Goal: Task Accomplishment & Management: Manage account settings

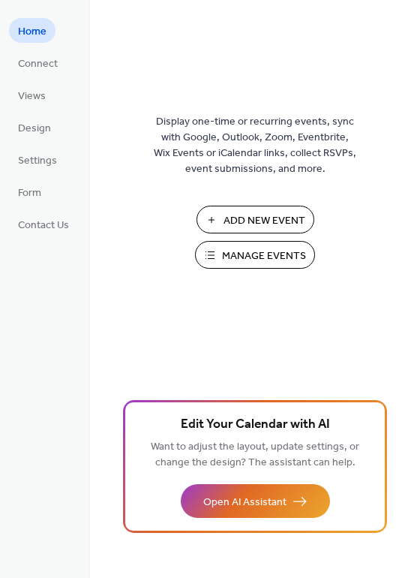
click at [277, 253] on span "Manage Events" at bounding box center [264, 256] width 84 height 16
click at [269, 254] on span "Manage Events" at bounding box center [264, 256] width 84 height 16
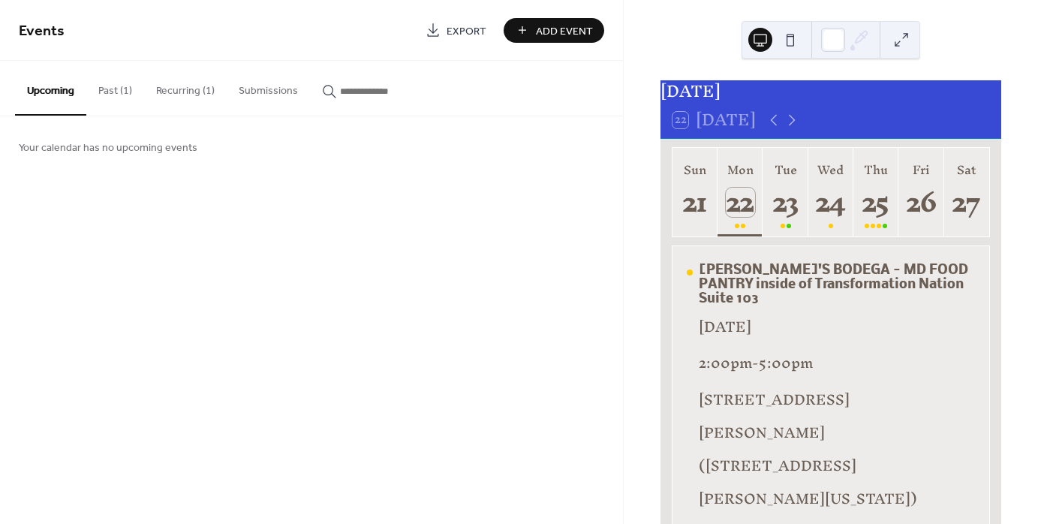
click at [793, 128] on icon at bounding box center [792, 120] width 18 height 18
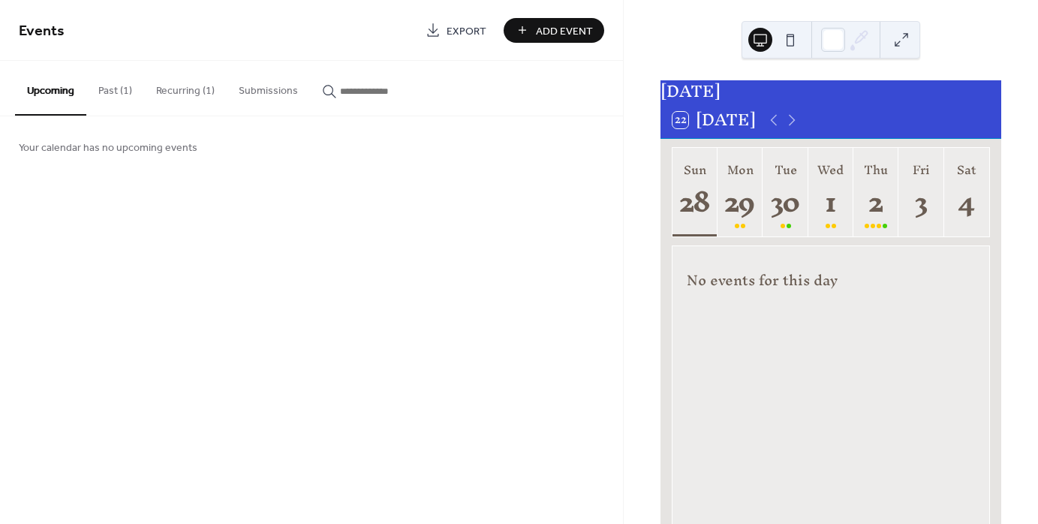
click at [795, 129] on icon at bounding box center [792, 120] width 18 height 18
click at [749, 217] on div "27" at bounding box center [740, 202] width 29 height 29
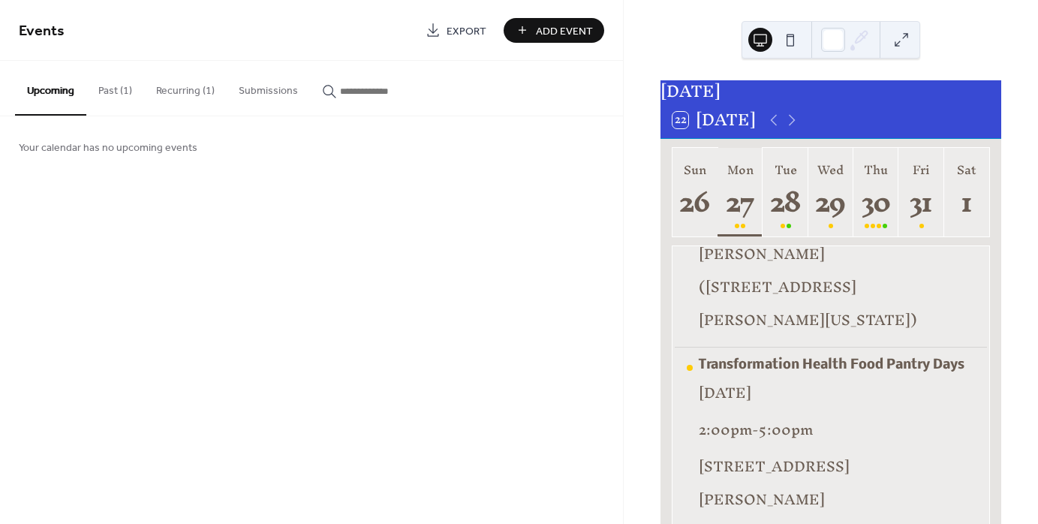
scroll to position [75, 0]
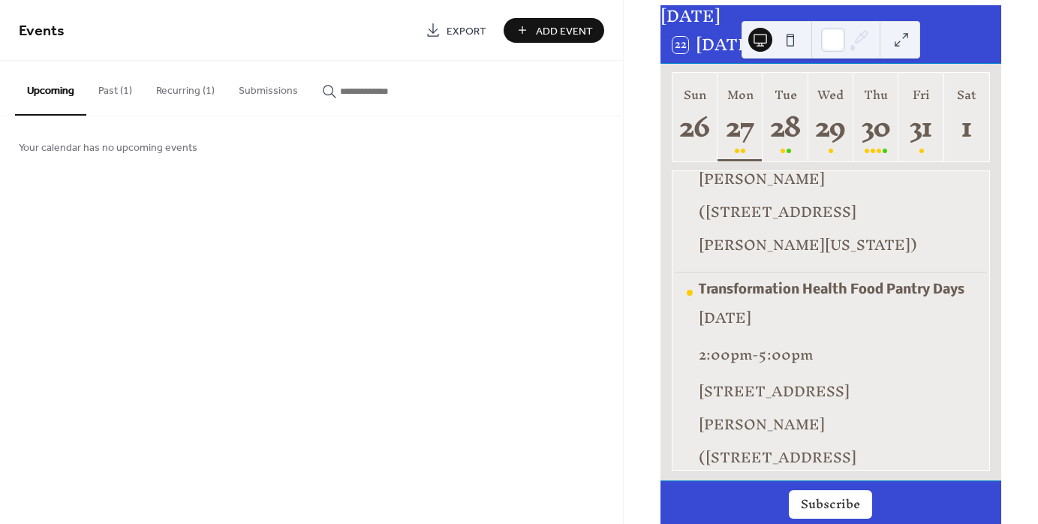
click at [817, 283] on div "Transformation Health Food Pantry Days" at bounding box center [837, 290] width 276 height 14
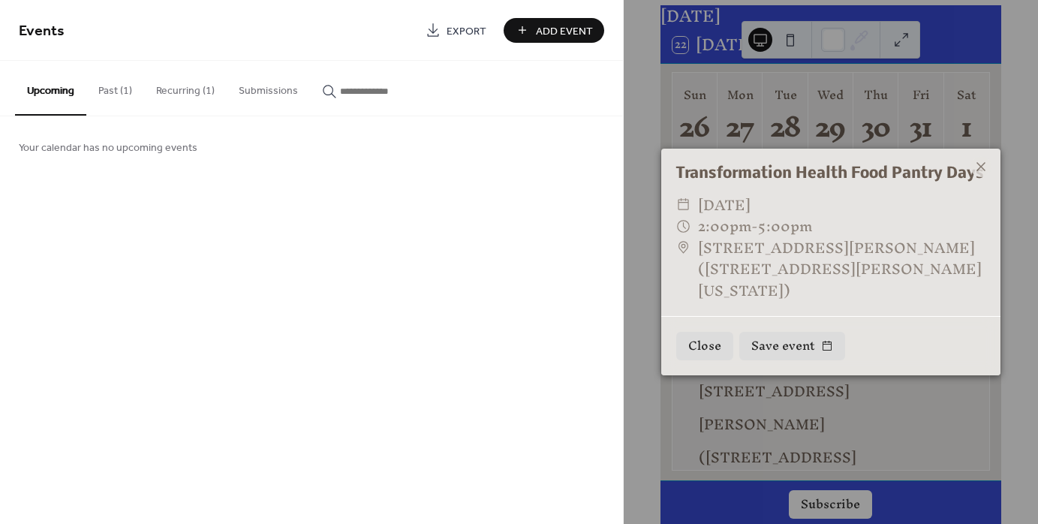
click at [982, 168] on icon at bounding box center [981, 167] width 18 height 18
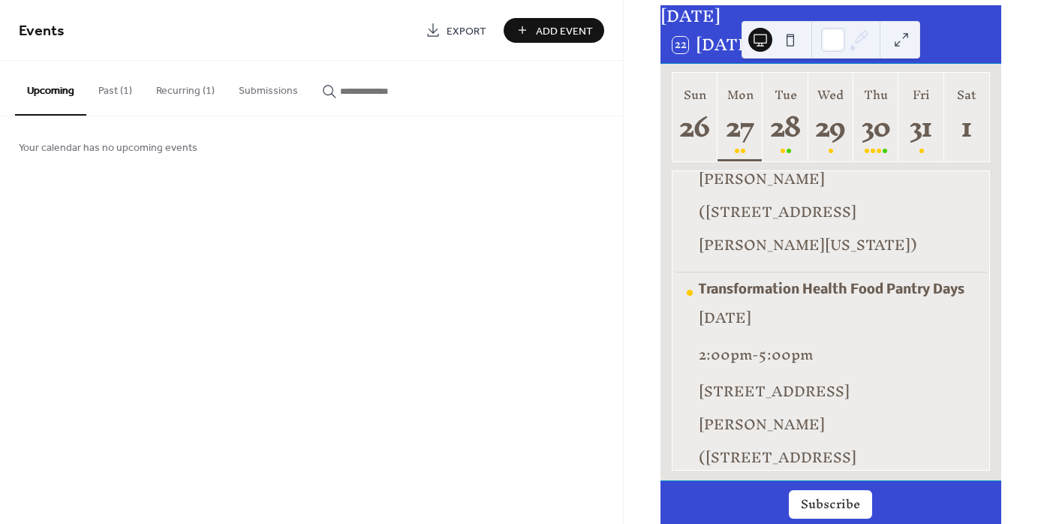
click at [176, 87] on button "Recurring (1)" at bounding box center [185, 87] width 83 height 53
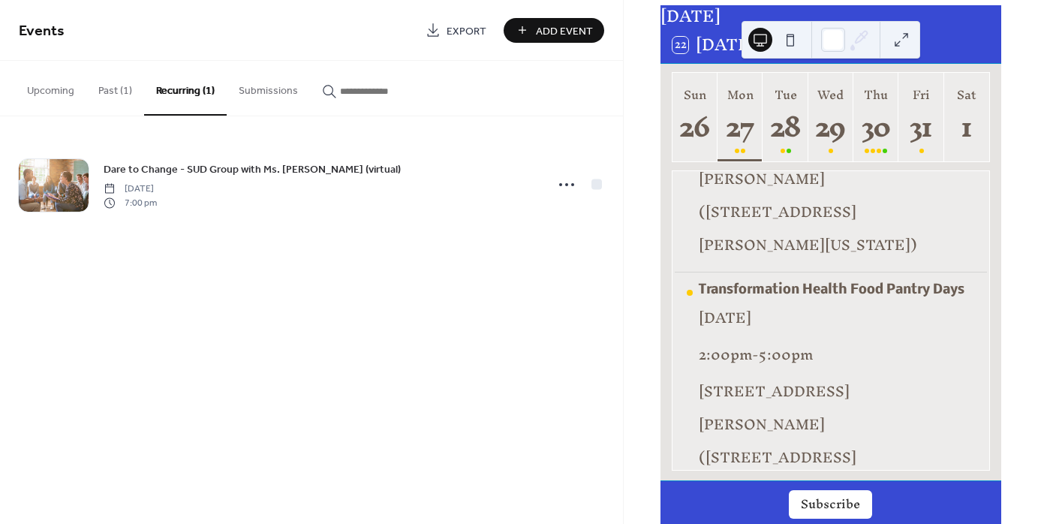
click at [113, 92] on button "Past (1)" at bounding box center [115, 87] width 58 height 53
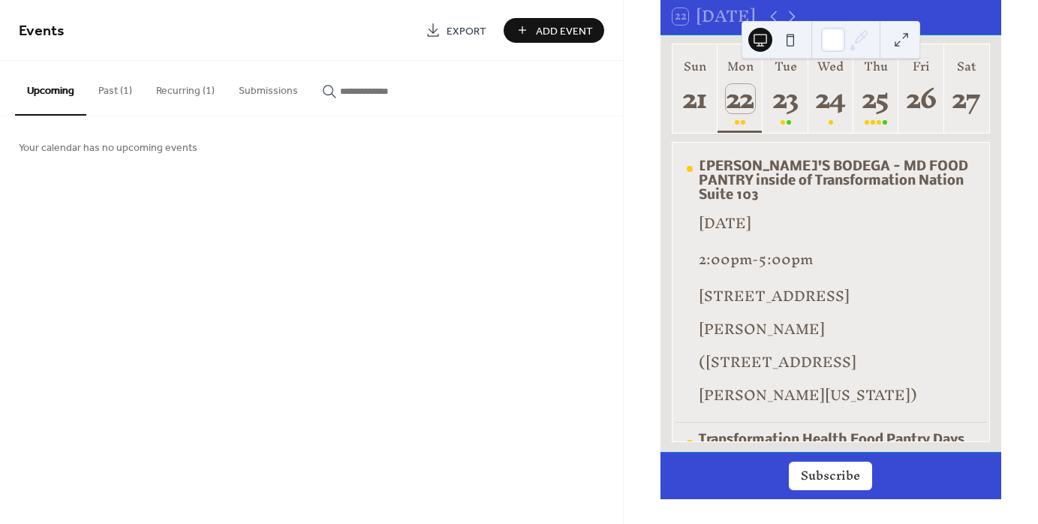
click at [119, 87] on button "Past (1)" at bounding box center [115, 87] width 58 height 53
click at [567, 182] on icon at bounding box center [567, 185] width 24 height 24
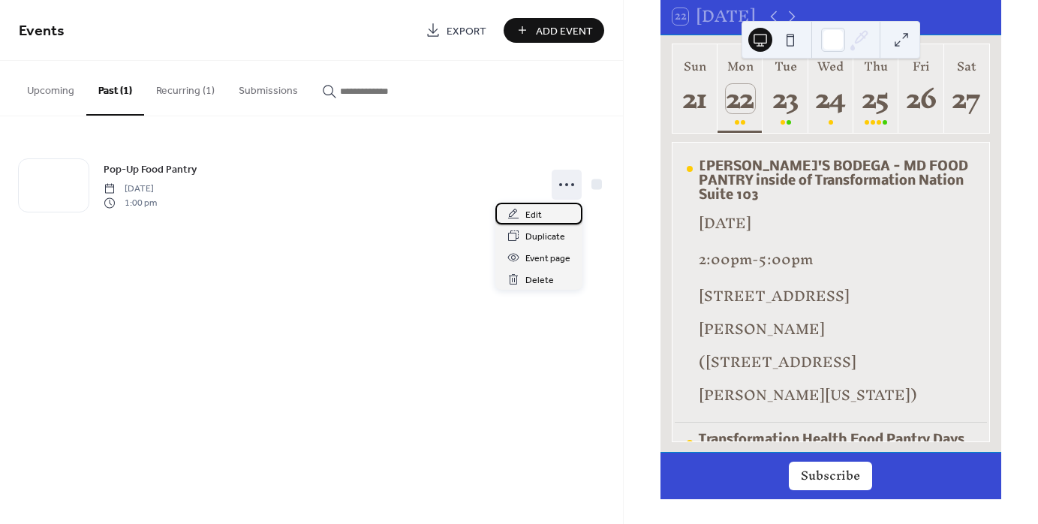
click at [555, 215] on div "Edit" at bounding box center [538, 214] width 87 height 22
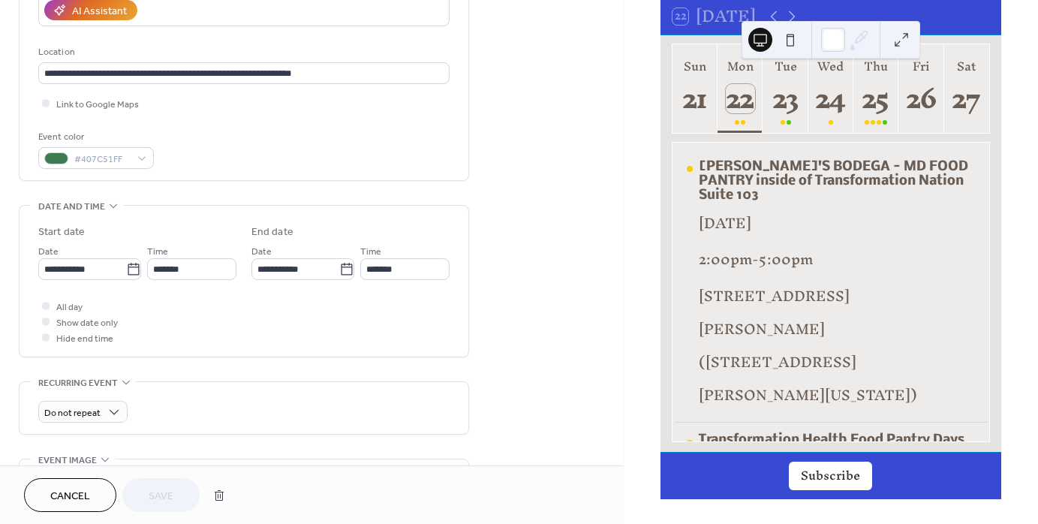
scroll to position [300, 0]
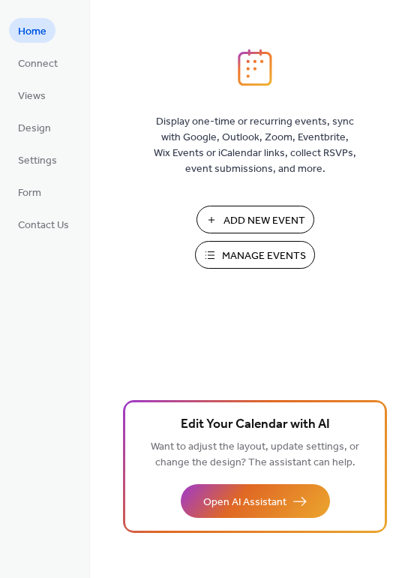
click at [290, 256] on span "Manage Events" at bounding box center [264, 256] width 84 height 16
click at [45, 61] on span "Connect" at bounding box center [38, 64] width 40 height 16
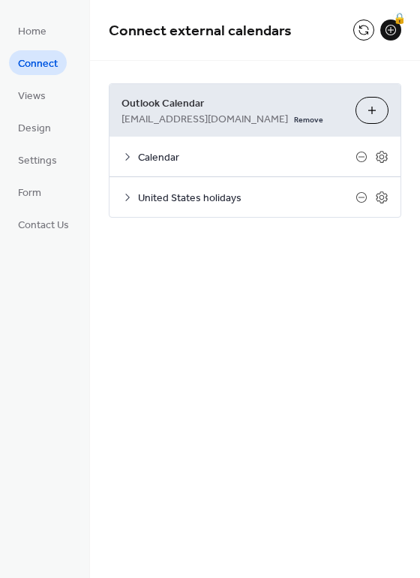
click at [37, 96] on span "Views" at bounding box center [32, 97] width 28 height 16
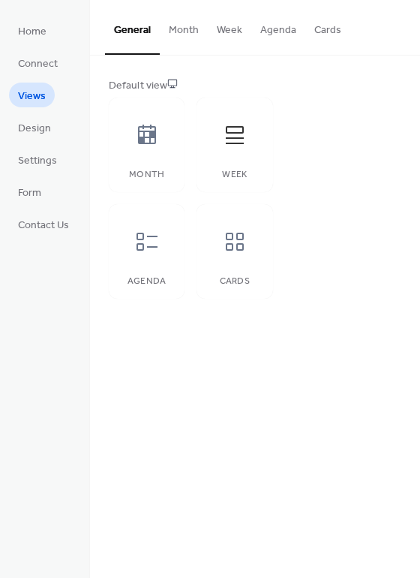
click at [48, 128] on span "Design" at bounding box center [34, 129] width 33 height 16
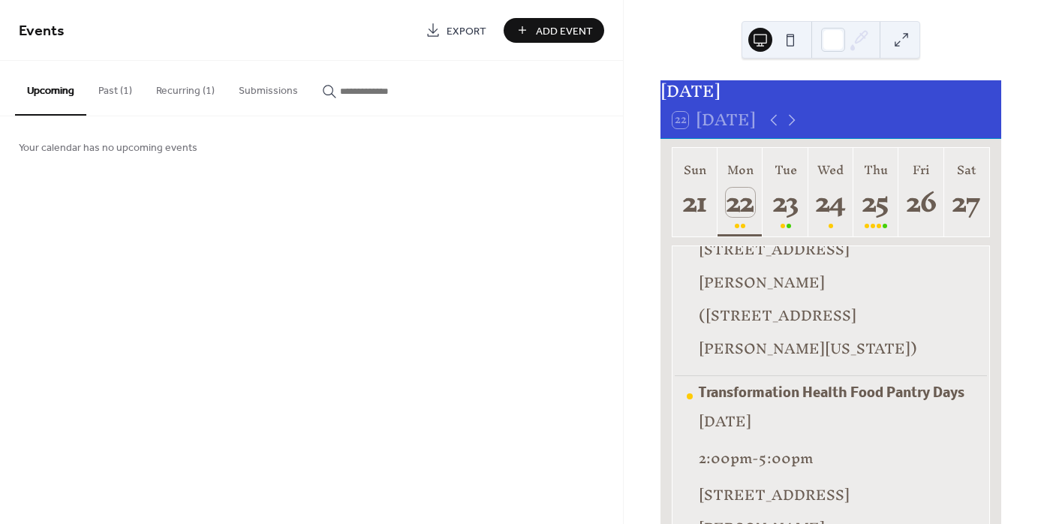
scroll to position [179, 0]
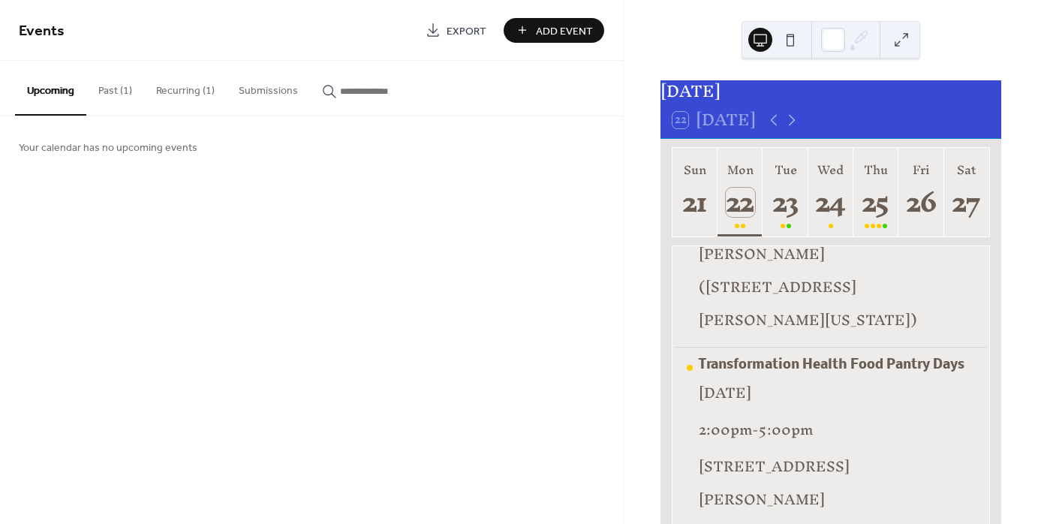
click at [877, 358] on div "Transformation Health Food Pantry Days" at bounding box center [837, 365] width 276 height 14
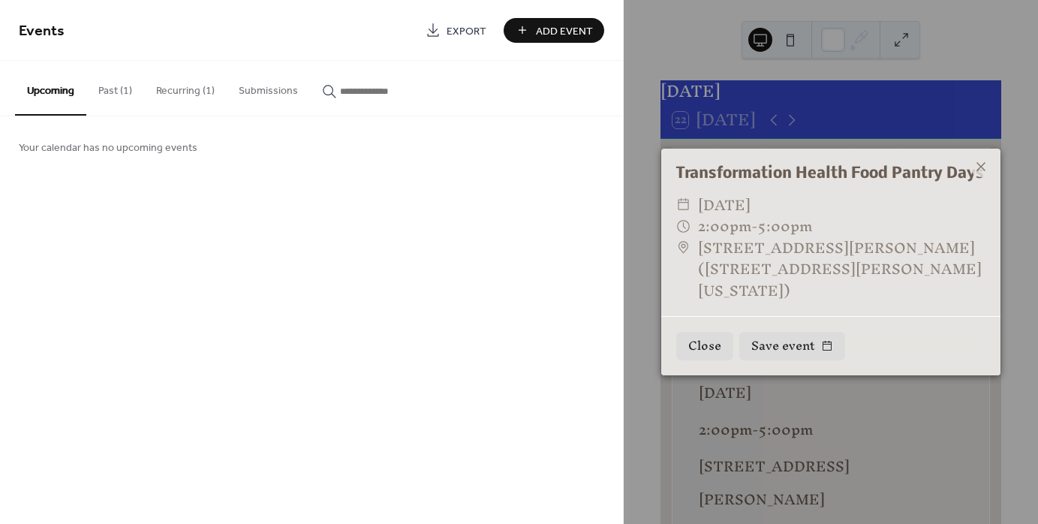
click at [977, 169] on icon at bounding box center [980, 166] width 9 height 9
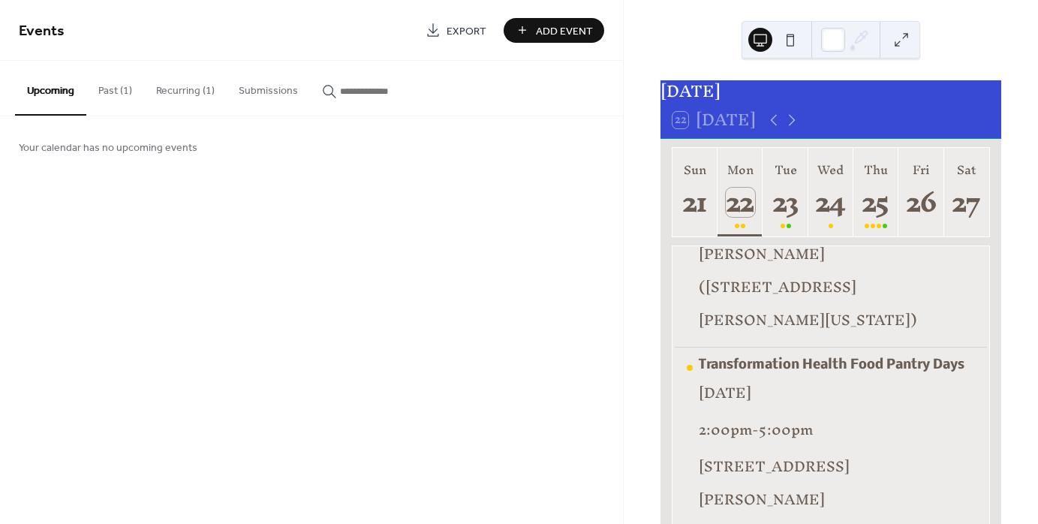
click at [793, 125] on icon at bounding box center [792, 120] width 18 height 18
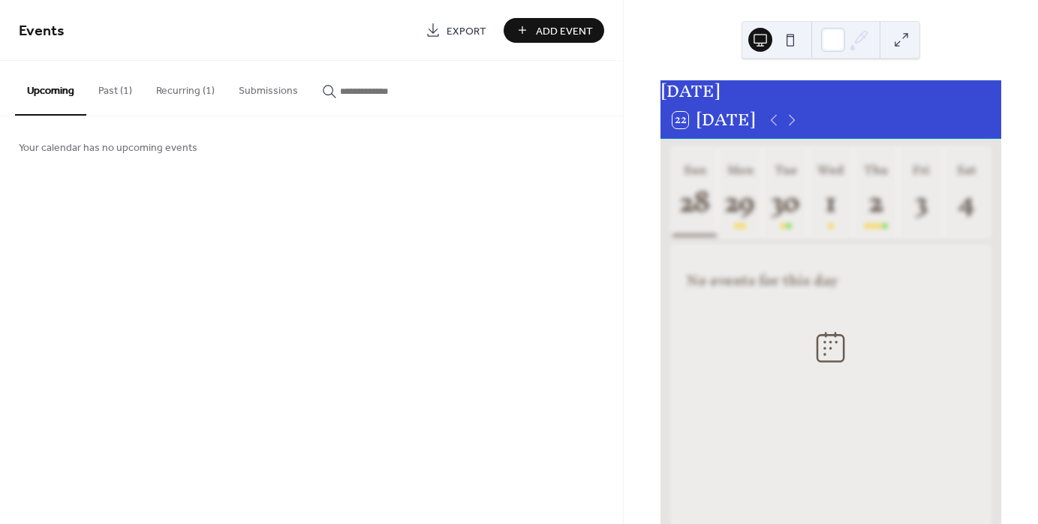
scroll to position [0, 0]
click at [794, 125] on icon at bounding box center [792, 119] width 7 height 11
click at [794, 128] on icon at bounding box center [792, 120] width 18 height 18
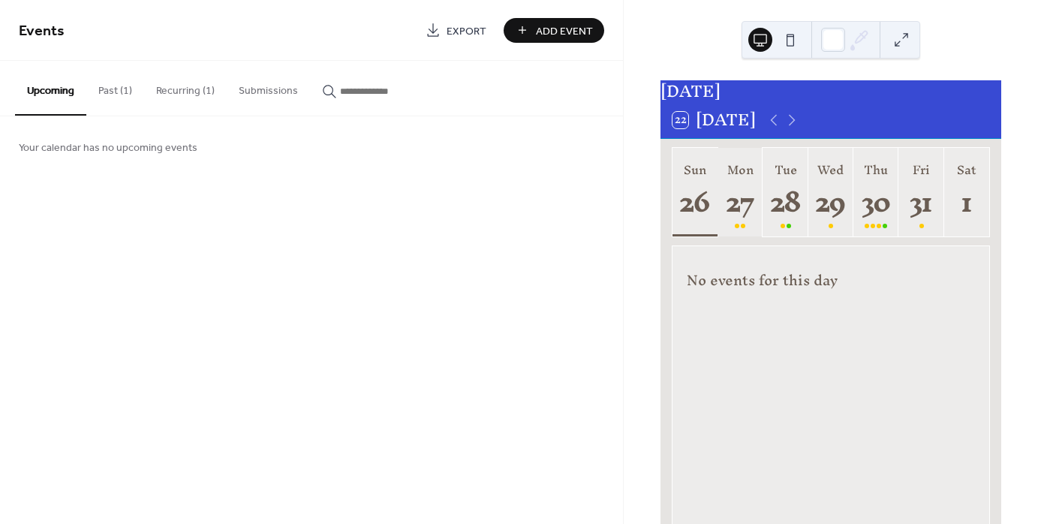
click at [741, 213] on div "27" at bounding box center [740, 202] width 29 height 29
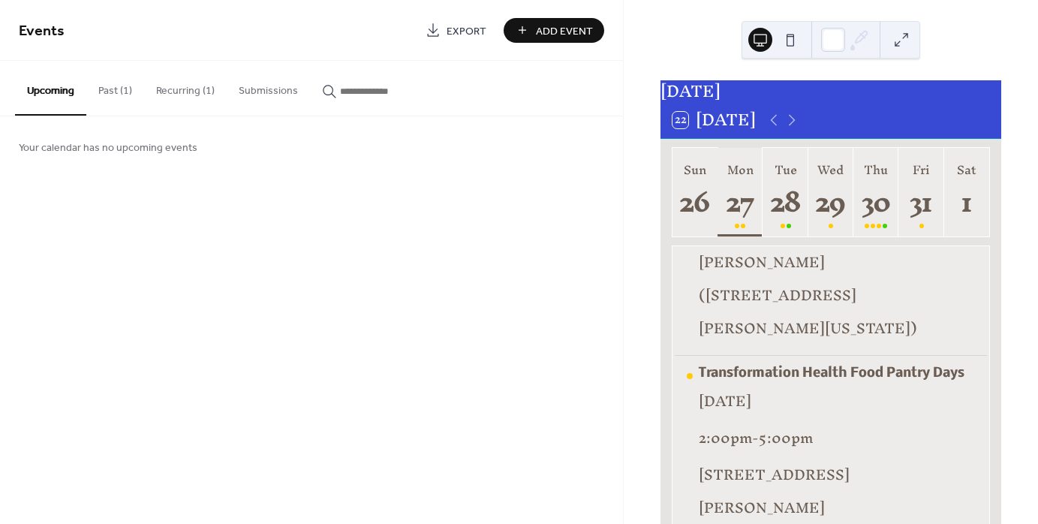
scroll to position [179, 0]
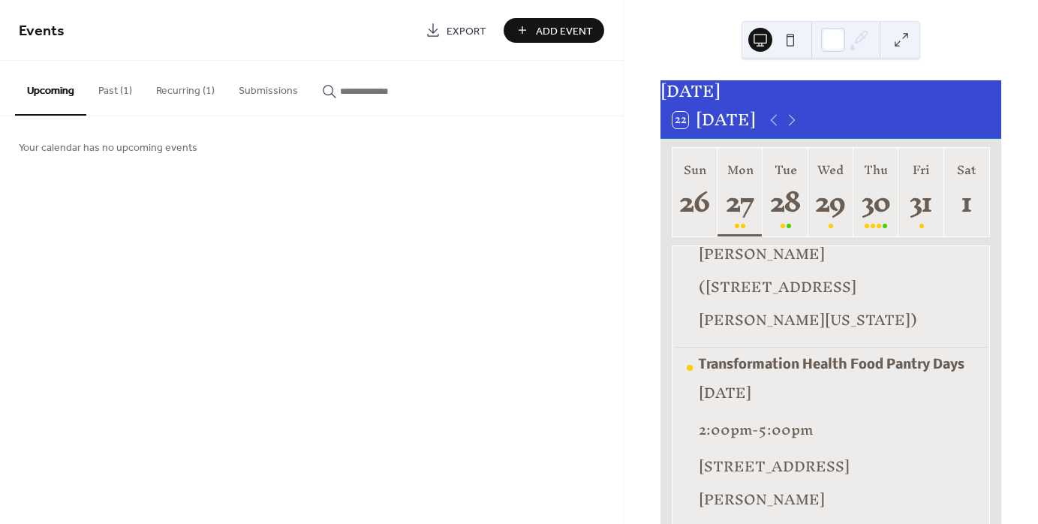
click at [825, 358] on div "Transformation Health Food Pantry Days" at bounding box center [837, 365] width 276 height 14
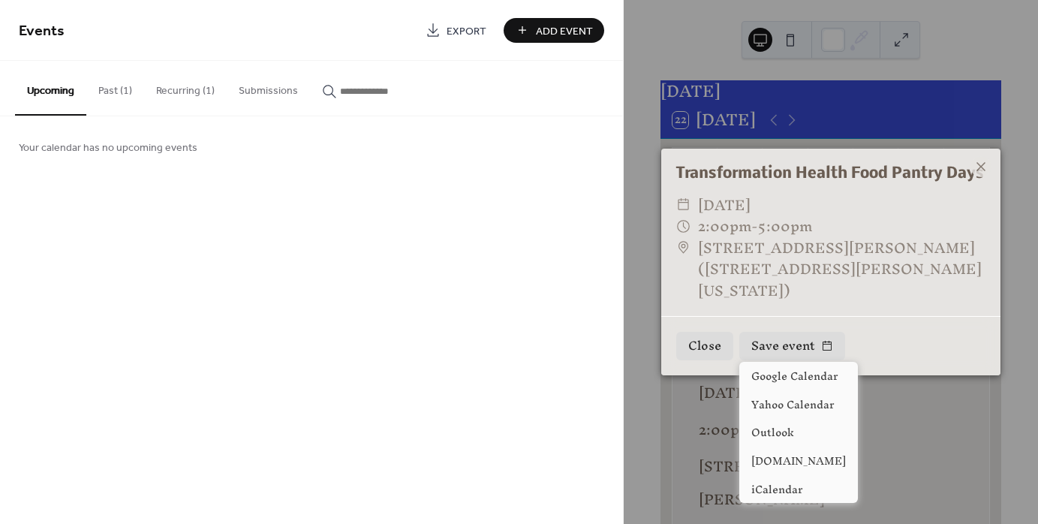
click at [802, 348] on button "Save event" at bounding box center [792, 346] width 106 height 29
click at [863, 302] on div "Transformation Health Food Pantry Days ​ Monday, October 27, 2025 ​ 2:00pm - 5:…" at bounding box center [830, 233] width 339 height 168
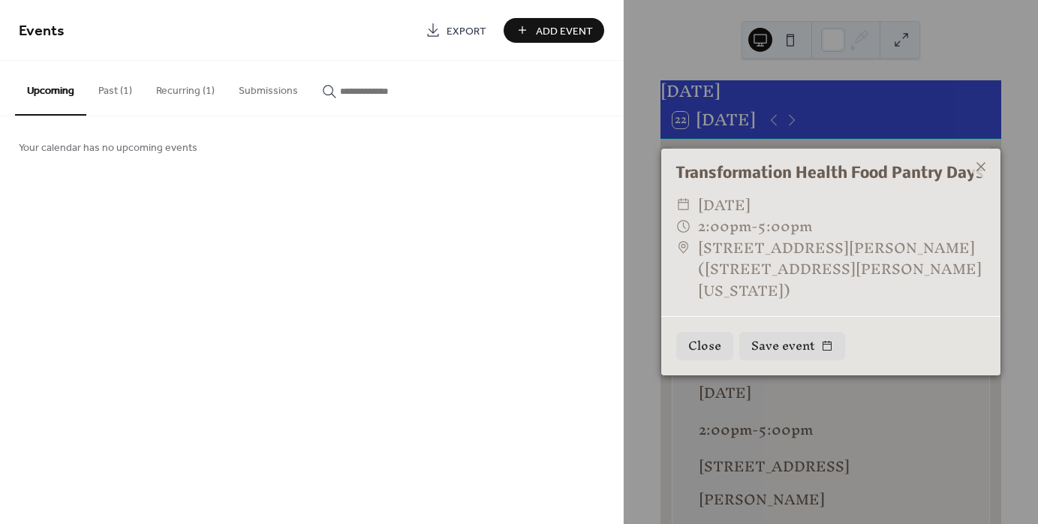
click at [751, 216] on span "[DATE]" at bounding box center [724, 205] width 53 height 22
click at [805, 224] on span "5:00pm" at bounding box center [785, 225] width 54 height 33
click at [781, 226] on span "5:00pm" at bounding box center [785, 225] width 54 height 33
click at [741, 227] on span "2:00pm" at bounding box center [724, 225] width 53 height 33
click at [708, 228] on span "2:00pm" at bounding box center [724, 225] width 53 height 33
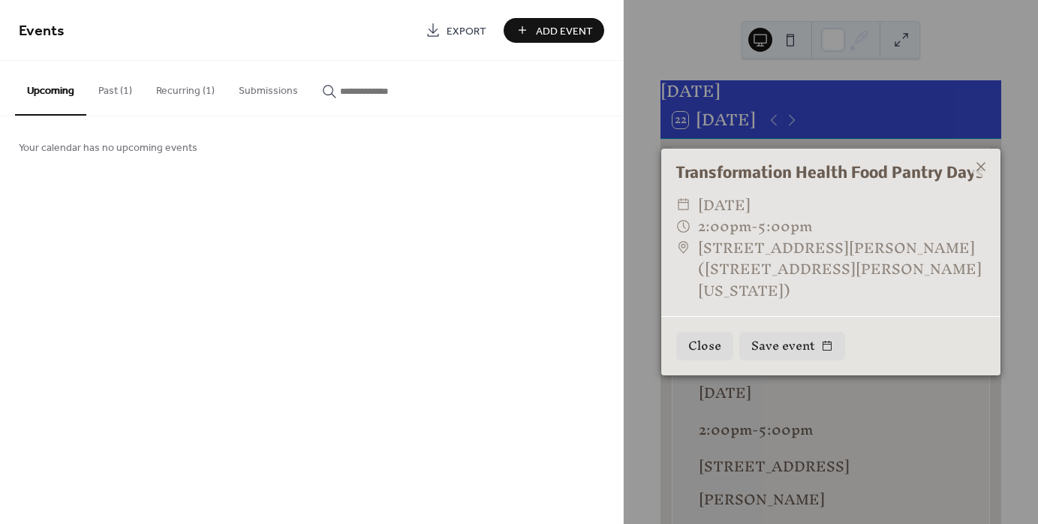
click at [792, 171] on div "Transformation Health Food Pantry Days" at bounding box center [830, 175] width 339 height 22
click at [947, 175] on div "Transformation Health Food Pantry Days" at bounding box center [830, 175] width 339 height 22
click at [838, 168] on div "Transformation Health Food Pantry Days" at bounding box center [830, 175] width 339 height 22
click at [945, 176] on div "Transformation Health Food Pantry Days" at bounding box center [830, 175] width 339 height 22
click at [982, 166] on icon at bounding box center [981, 167] width 18 height 18
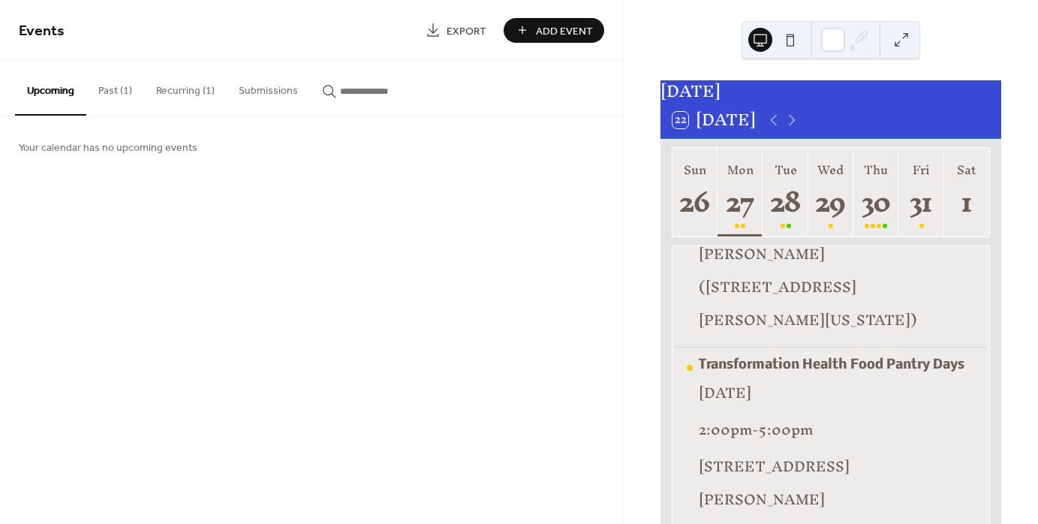
click at [900, 42] on button at bounding box center [901, 40] width 24 height 24
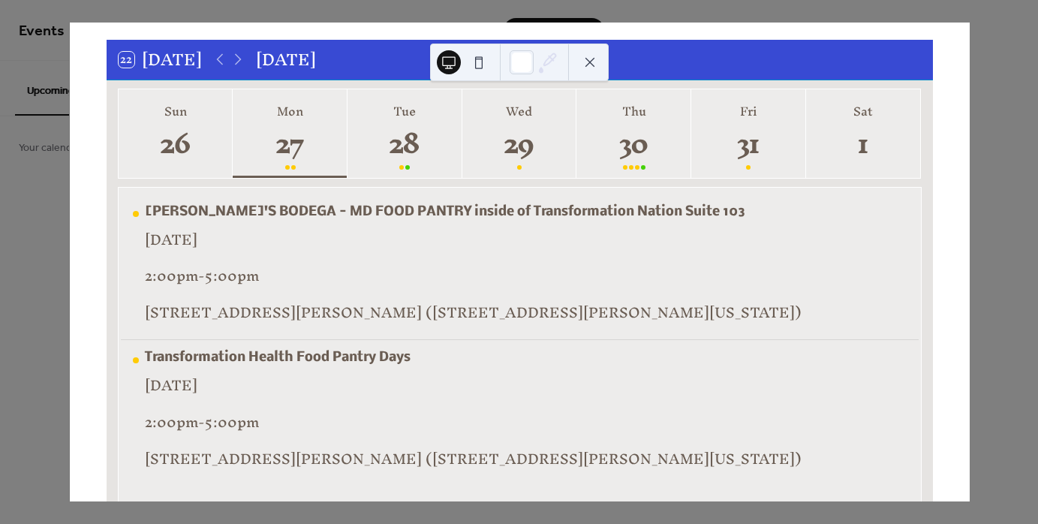
scroll to position [0, 0]
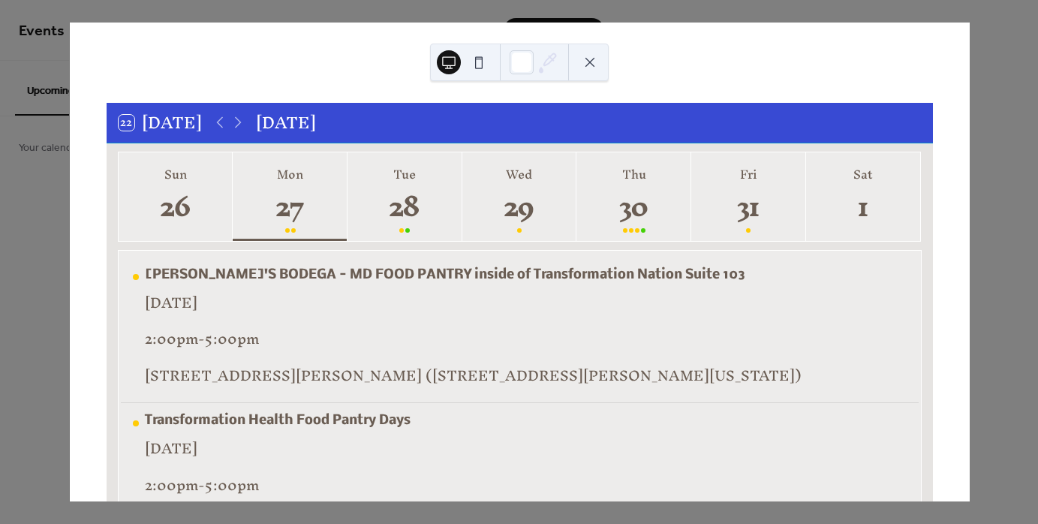
click at [474, 62] on button at bounding box center [479, 62] width 24 height 24
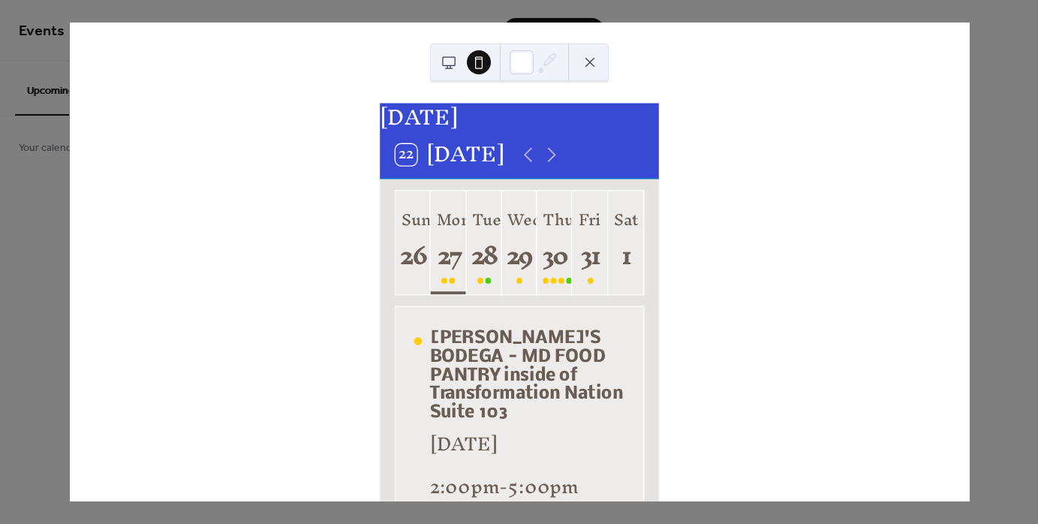
click at [462, 63] on div at bounding box center [464, 62] width 54 height 36
click at [453, 63] on button at bounding box center [449, 62] width 24 height 24
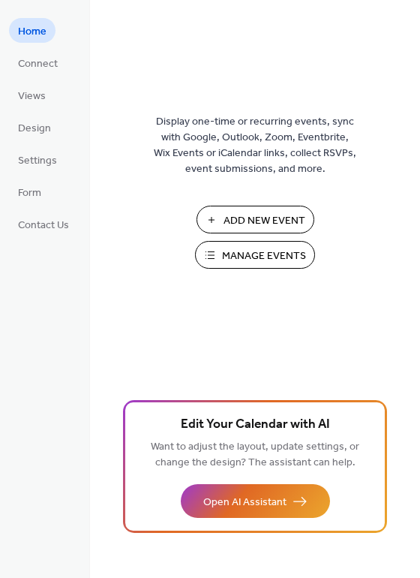
click at [206, 252] on button "Manage Events" at bounding box center [255, 255] width 120 height 28
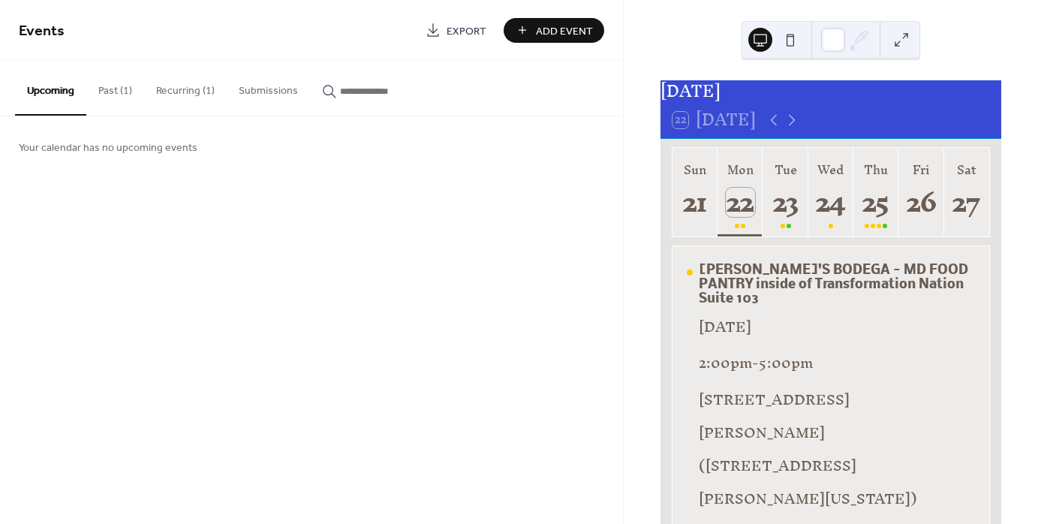
click at [127, 98] on button "Past (1)" at bounding box center [115, 87] width 58 height 53
click at [186, 96] on button "Recurring (1)" at bounding box center [185, 87] width 83 height 53
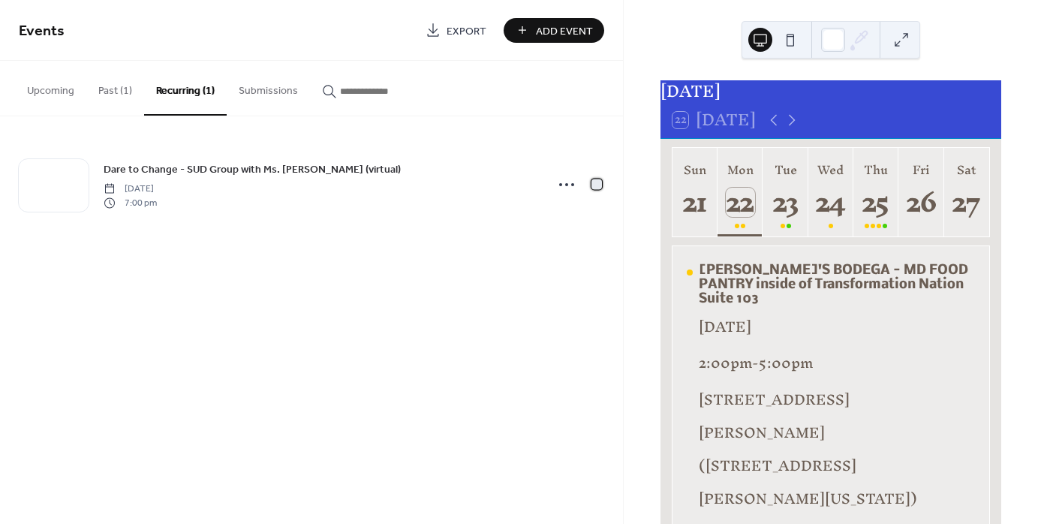
click at [591, 183] on div at bounding box center [596, 184] width 11 height 11
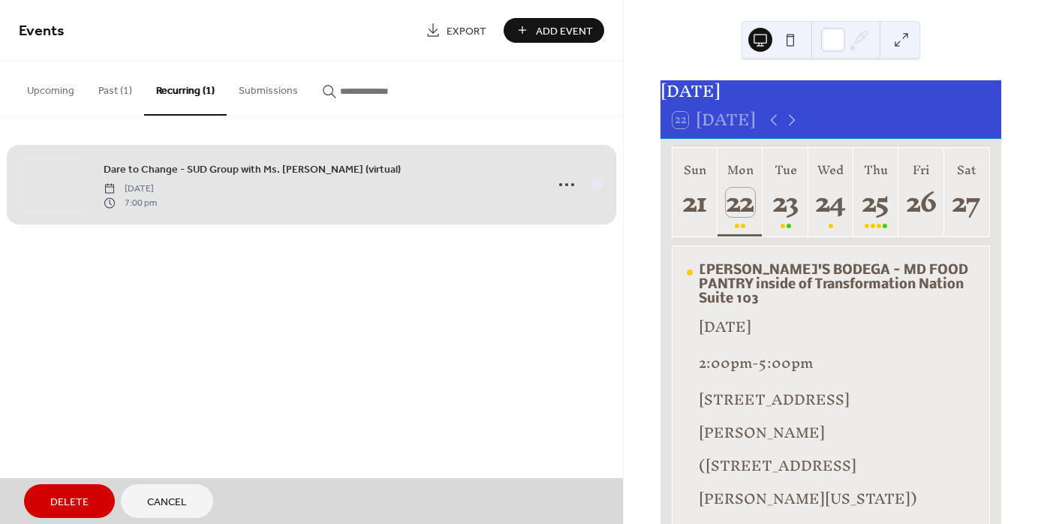
click at [558, 180] on div "Dare to Change - SUD Group with Ms. Pam (virtual) Tuesday, February 25, 2025 7:…" at bounding box center [311, 185] width 585 height 92
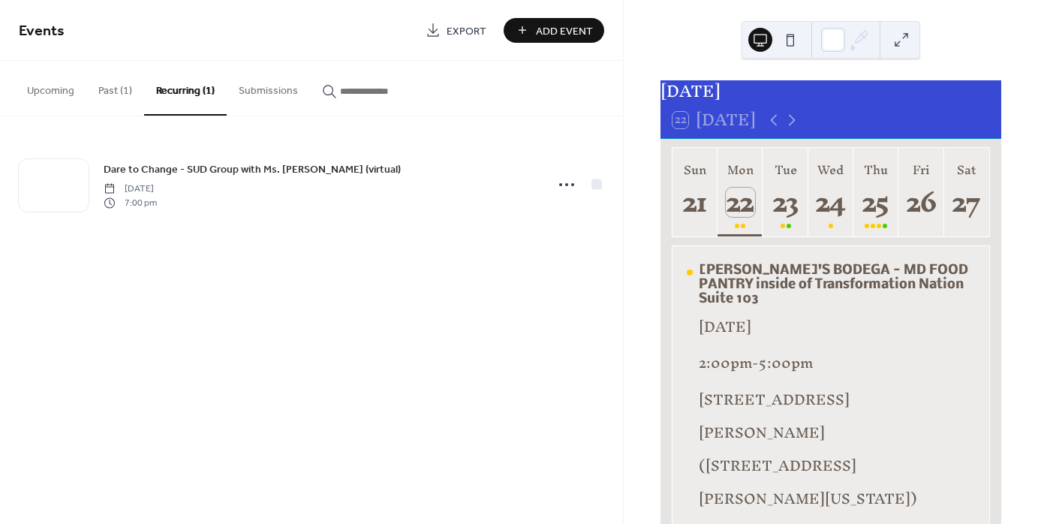
click at [567, 188] on icon at bounding box center [567, 185] width 24 height 24
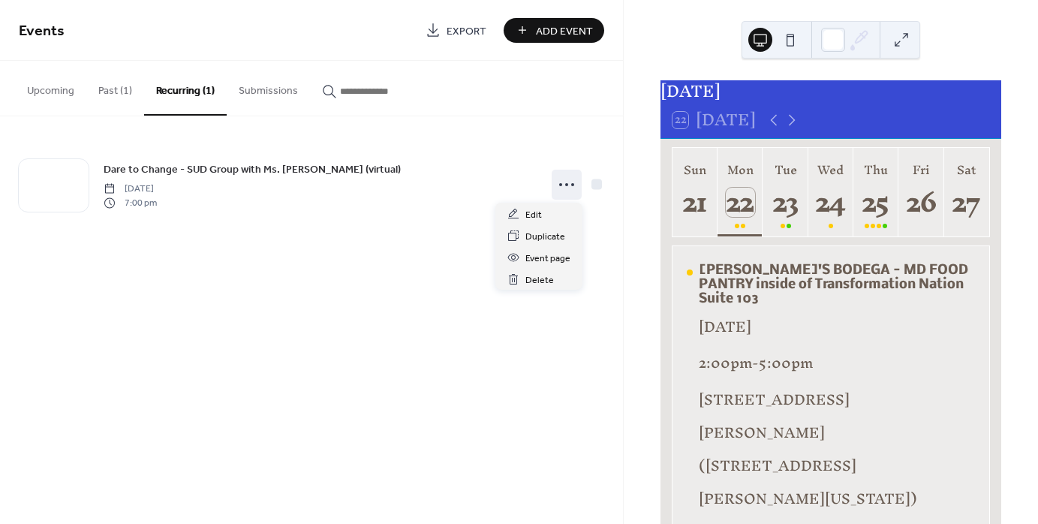
click at [320, 263] on div "Events Export Add Event Upcoming Past (1) Recurring (1) Submissions Your calend…" at bounding box center [311, 262] width 623 height 524
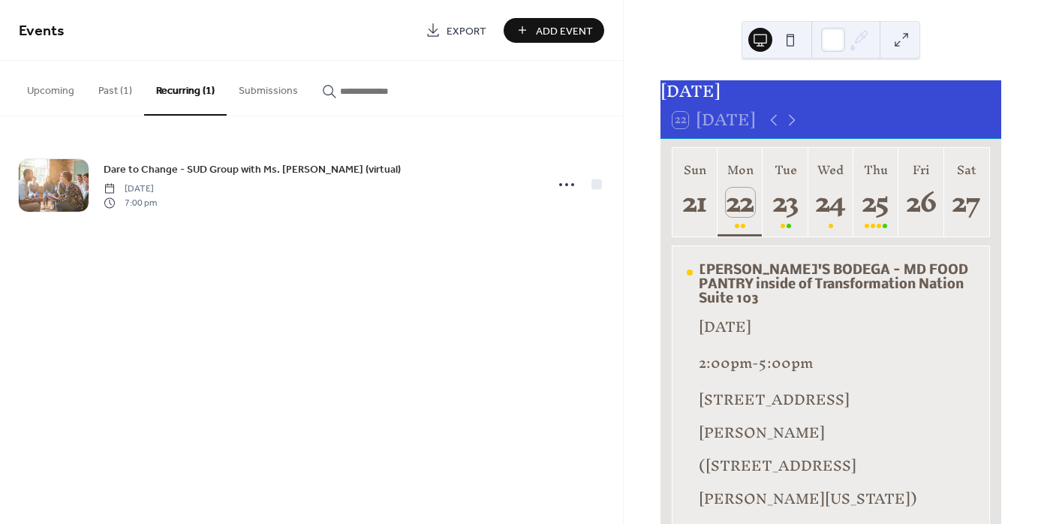
click at [120, 92] on button "Past (1)" at bounding box center [115, 87] width 58 height 53
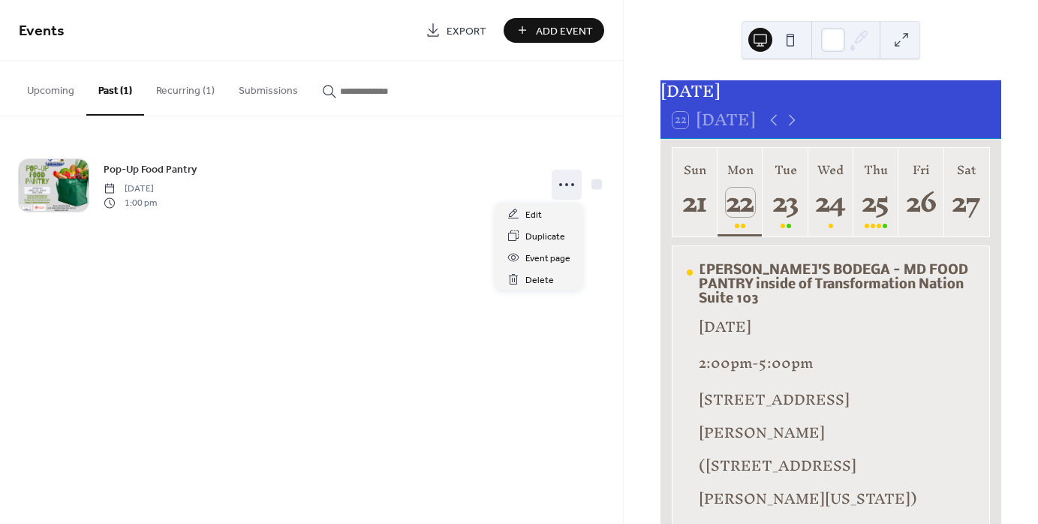
click at [576, 188] on icon at bounding box center [567, 185] width 24 height 24
click at [542, 212] on div "Edit" at bounding box center [538, 214] width 87 height 22
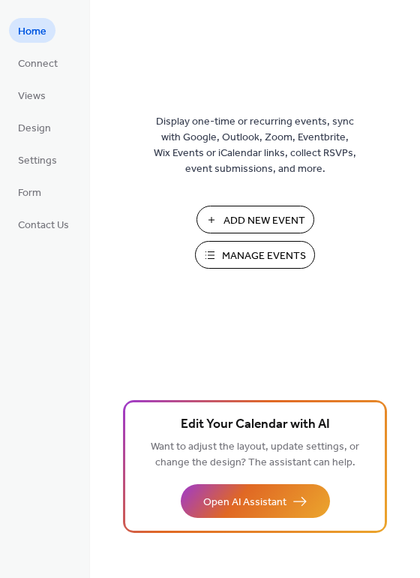
click at [295, 257] on span "Manage Events" at bounding box center [264, 256] width 84 height 16
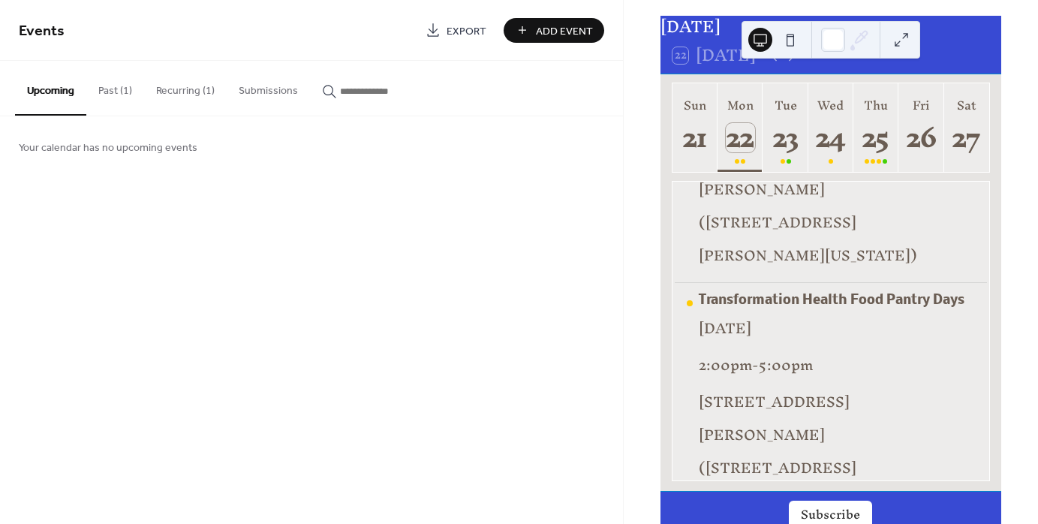
scroll to position [75, 0]
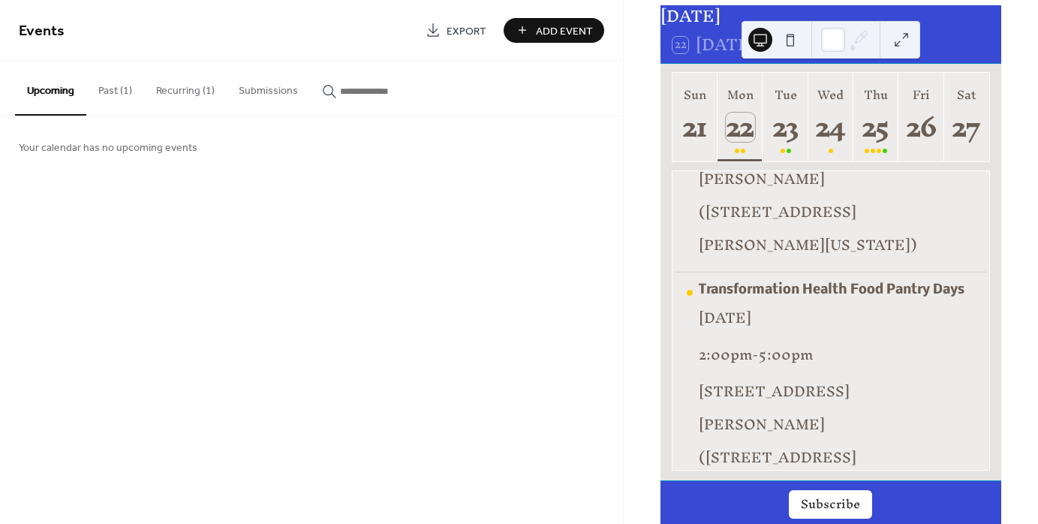
click at [773, 338] on span "5:00pm" at bounding box center [786, 354] width 54 height 33
click at [803, 338] on span "5:00pm" at bounding box center [786, 354] width 54 height 33
click at [828, 498] on button "Subscribe" at bounding box center [830, 504] width 83 height 29
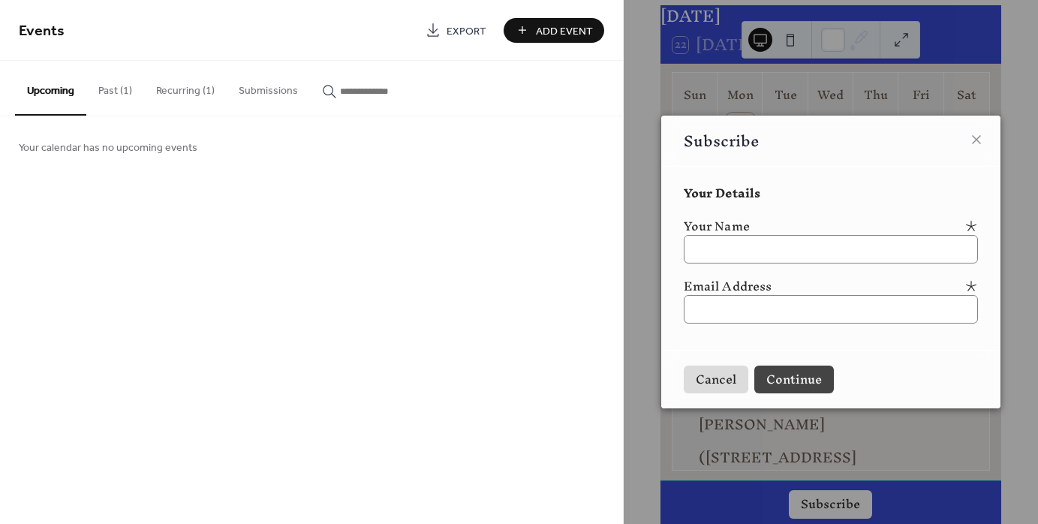
click at [976, 141] on icon at bounding box center [976, 140] width 18 height 18
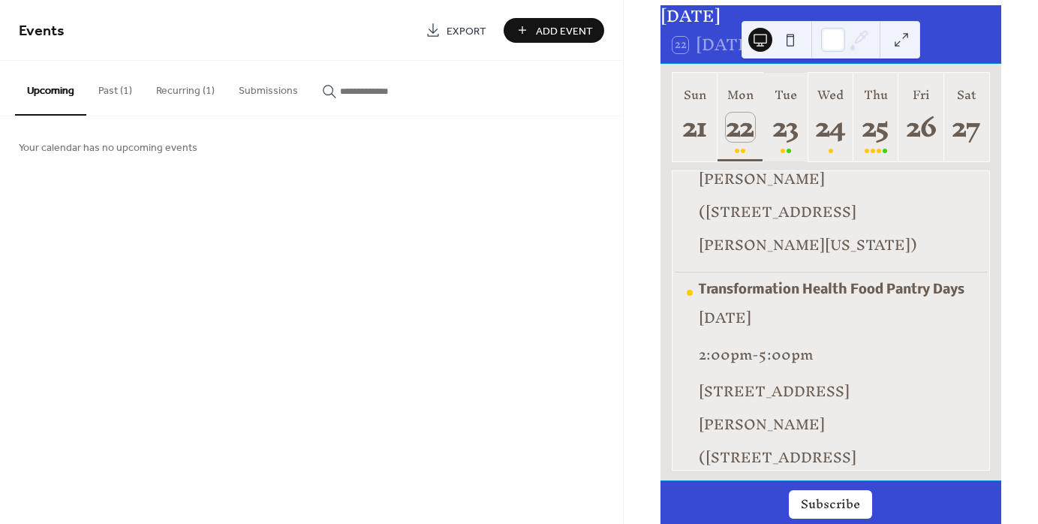
click at [787, 142] on div "23" at bounding box center [785, 127] width 29 height 29
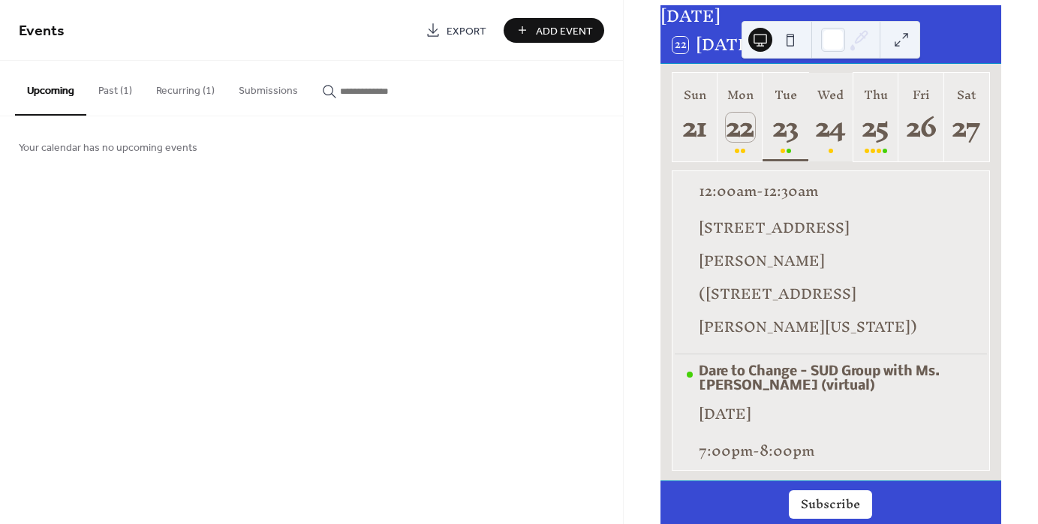
click at [834, 142] on div "24" at bounding box center [830, 127] width 29 height 29
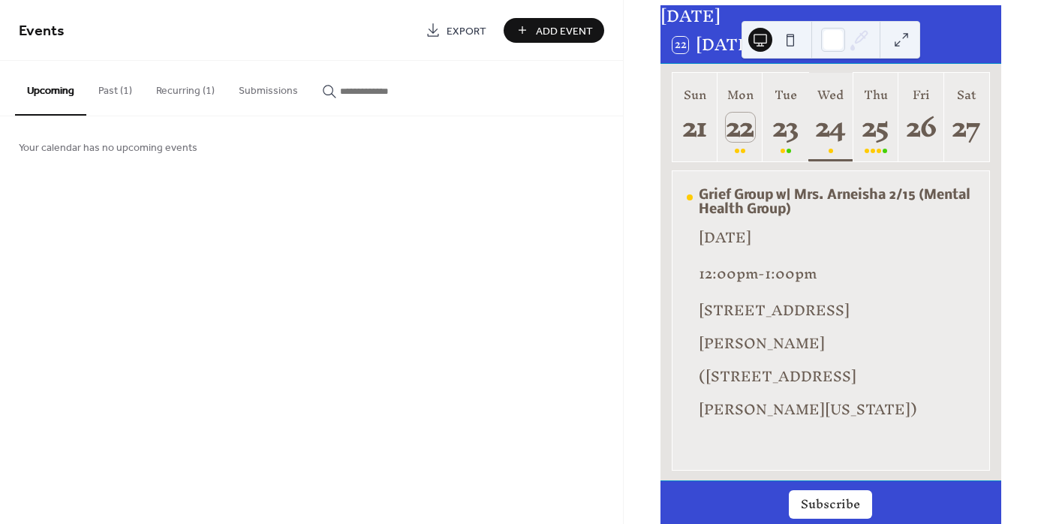
click at [837, 141] on div "24" at bounding box center [830, 127] width 29 height 29
click at [865, 142] on div "25" at bounding box center [876, 127] width 29 height 29
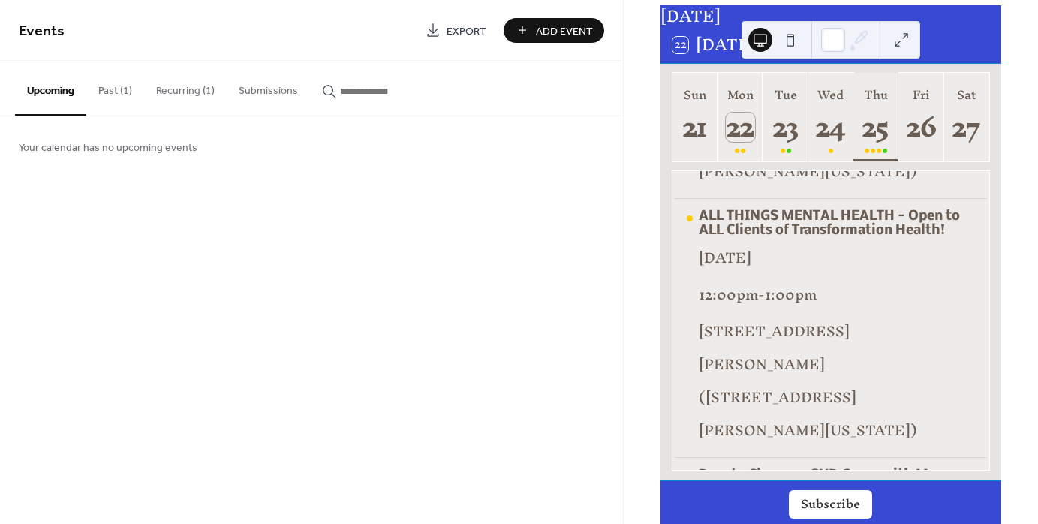
scroll to position [104, 0]
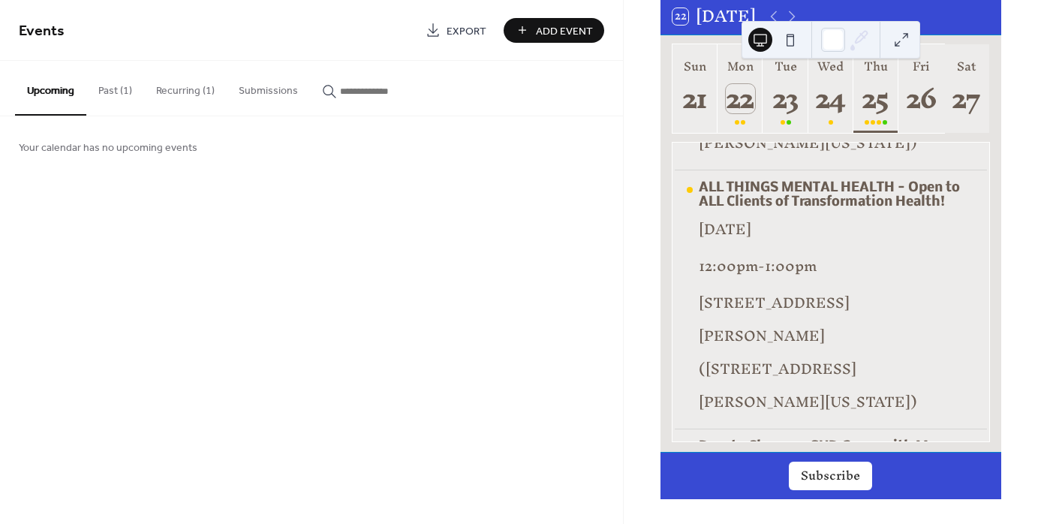
click at [952, 107] on div "27" at bounding box center [966, 98] width 29 height 29
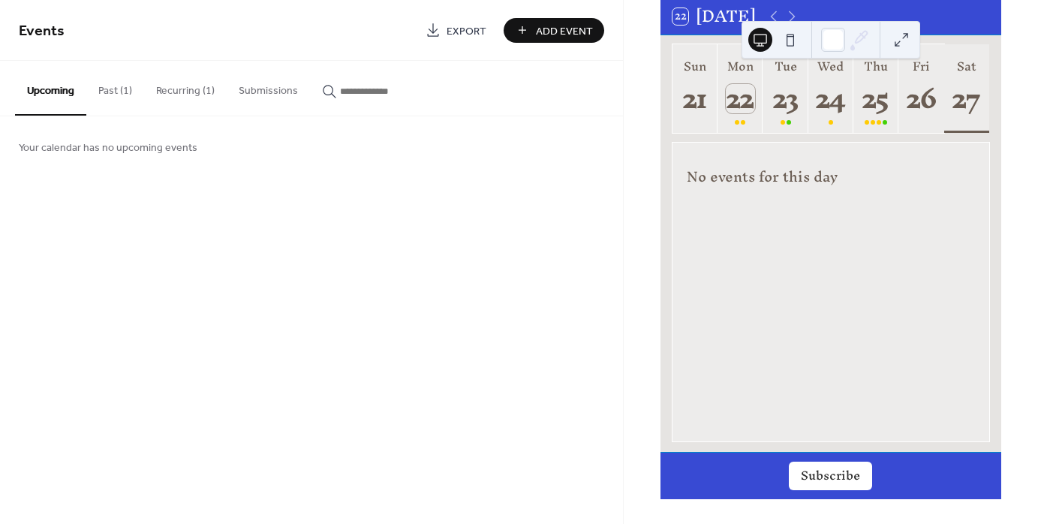
scroll to position [0, 0]
click at [927, 23] on div "22 [DATE]" at bounding box center [830, 16] width 341 height 36
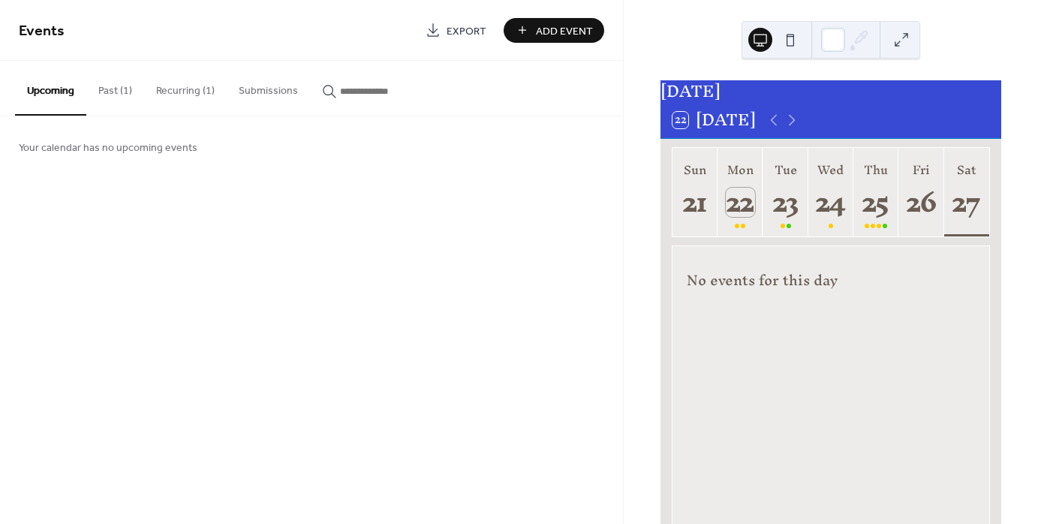
click at [793, 125] on icon at bounding box center [792, 119] width 7 height 11
click at [790, 129] on icon at bounding box center [792, 120] width 18 height 18
click at [793, 125] on icon at bounding box center [792, 119] width 7 height 11
click at [796, 129] on icon at bounding box center [792, 120] width 18 height 18
drag, startPoint x: 797, startPoint y: 147, endPoint x: 868, endPoint y: 121, distance: 75.3
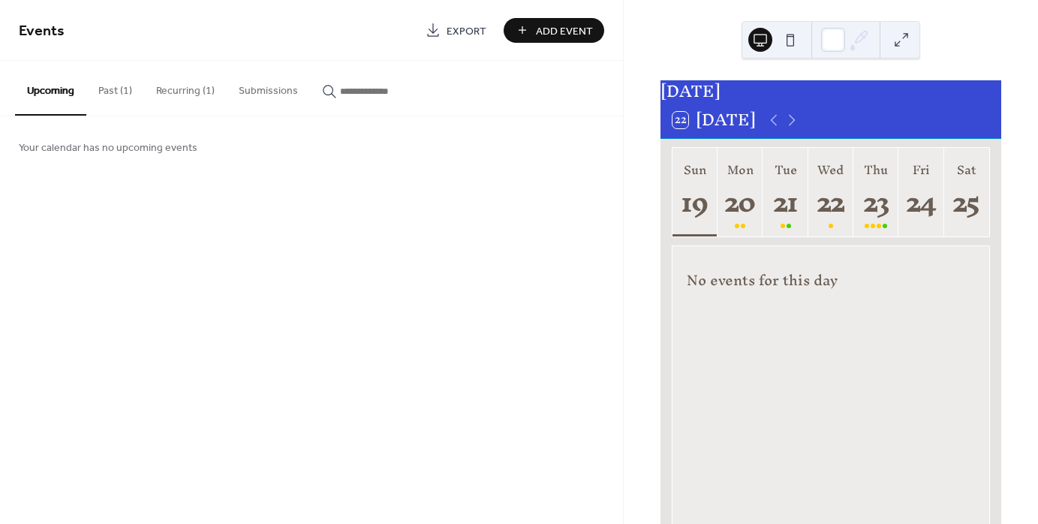
click at [868, 121] on div "22 [DATE]" at bounding box center [830, 120] width 341 height 36
click at [788, 129] on icon at bounding box center [792, 120] width 18 height 18
click at [754, 208] on button "Mon 27" at bounding box center [739, 192] width 45 height 89
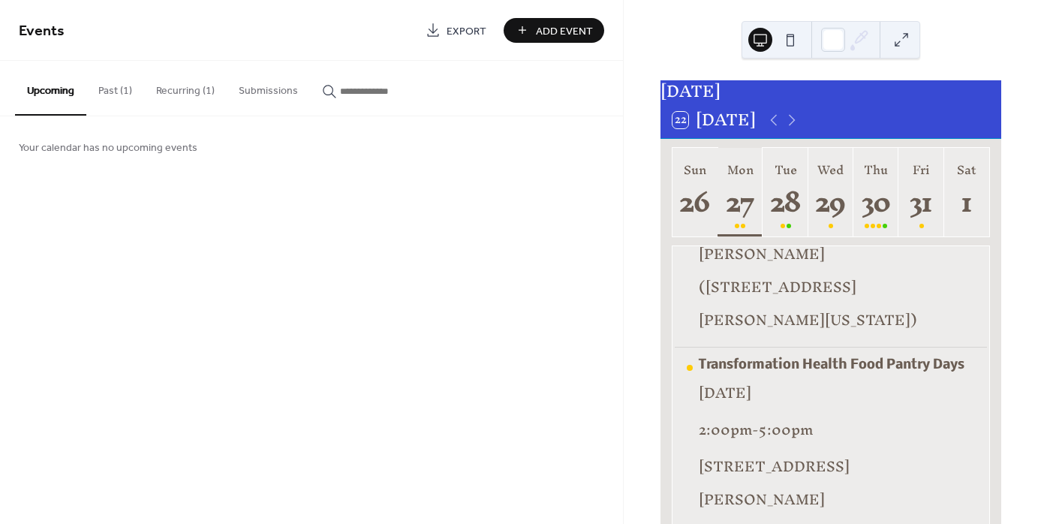
scroll to position [75, 0]
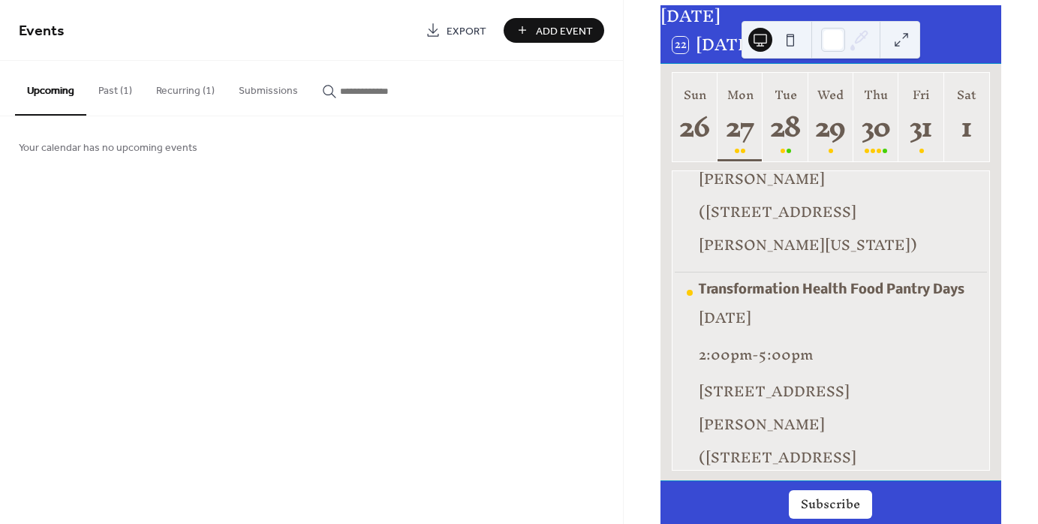
click at [831, 283] on div "Transformation Health Food Pantry Days" at bounding box center [837, 290] width 276 height 14
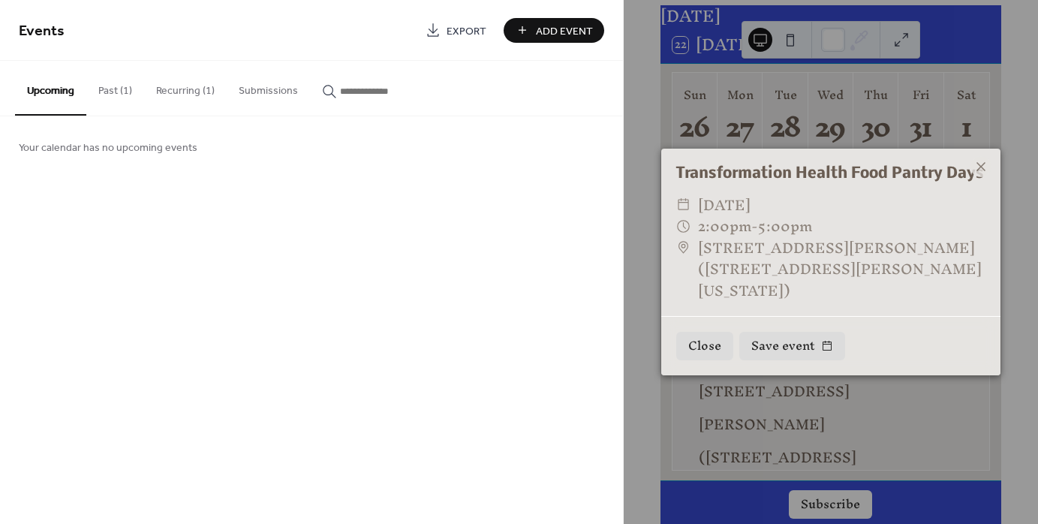
click at [973, 167] on icon at bounding box center [981, 167] width 18 height 18
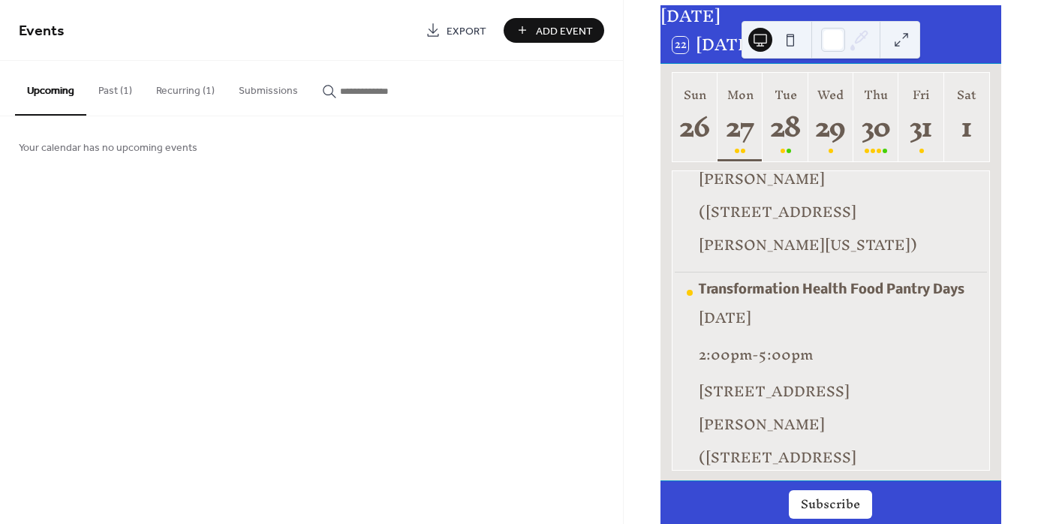
click at [827, 338] on div "2:00pm - 5:00pm" at bounding box center [837, 354] width 276 height 33
click at [808, 338] on span "5:00pm" at bounding box center [786, 354] width 54 height 33
click at [785, 341] on span "5:00pm" at bounding box center [786, 354] width 54 height 33
click at [708, 338] on span "2:00pm" at bounding box center [725, 354] width 53 height 33
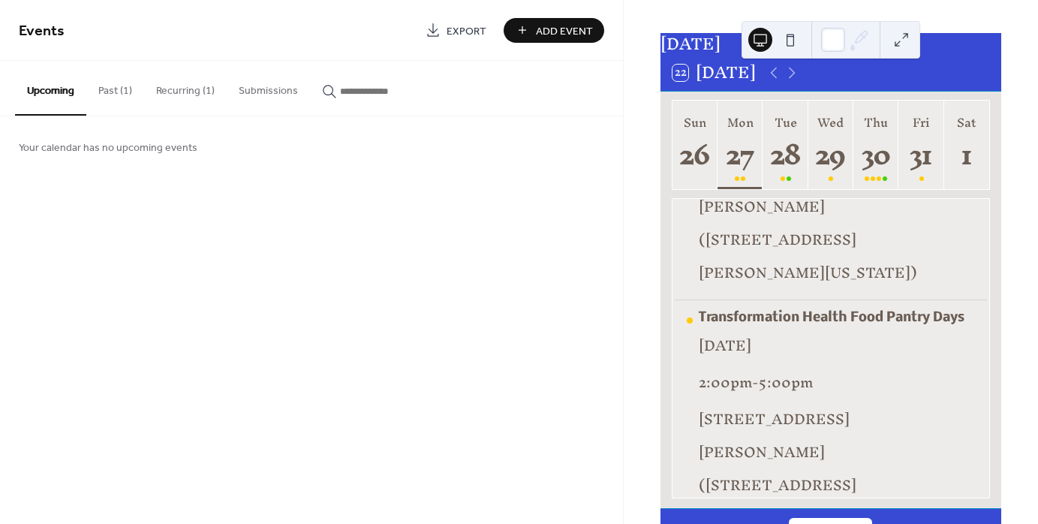
scroll to position [104, 0]
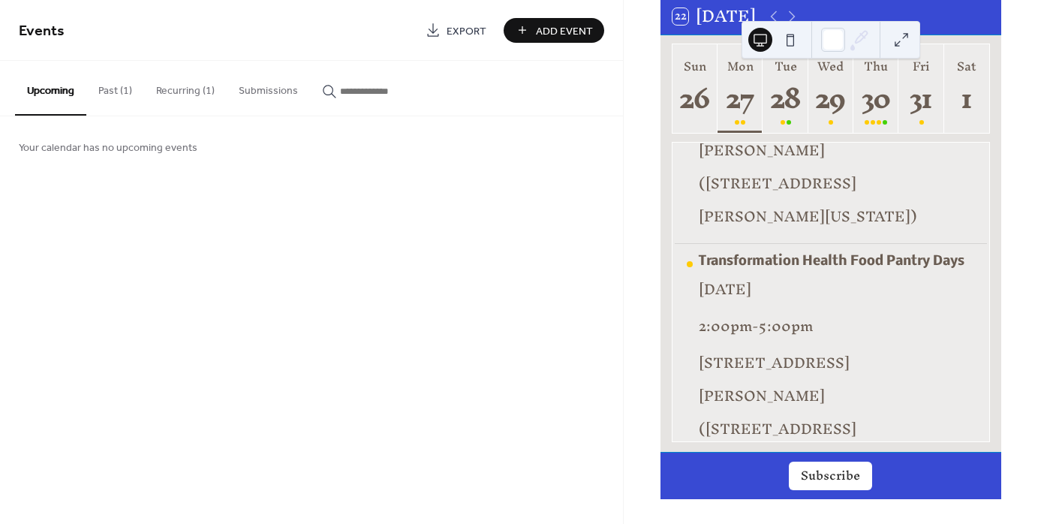
click at [721, 254] on div "Transformation Health Food Pantry Days" at bounding box center [837, 261] width 276 height 14
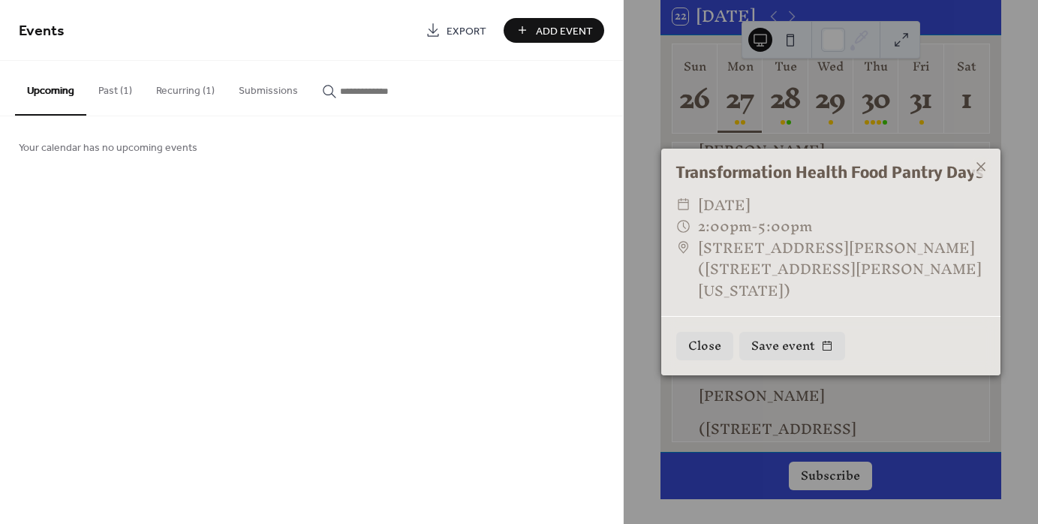
click at [724, 234] on span "2:00pm" at bounding box center [724, 225] width 53 height 33
click at [771, 223] on span "5:00pm" at bounding box center [785, 225] width 54 height 33
click at [808, 212] on span "5:00pm" at bounding box center [785, 225] width 54 height 33
click at [799, 254] on span "[STREET_ADDRESS][PERSON_NAME] ([STREET_ADDRESS][PERSON_NAME][US_STATE])" at bounding box center [841, 269] width 287 height 65
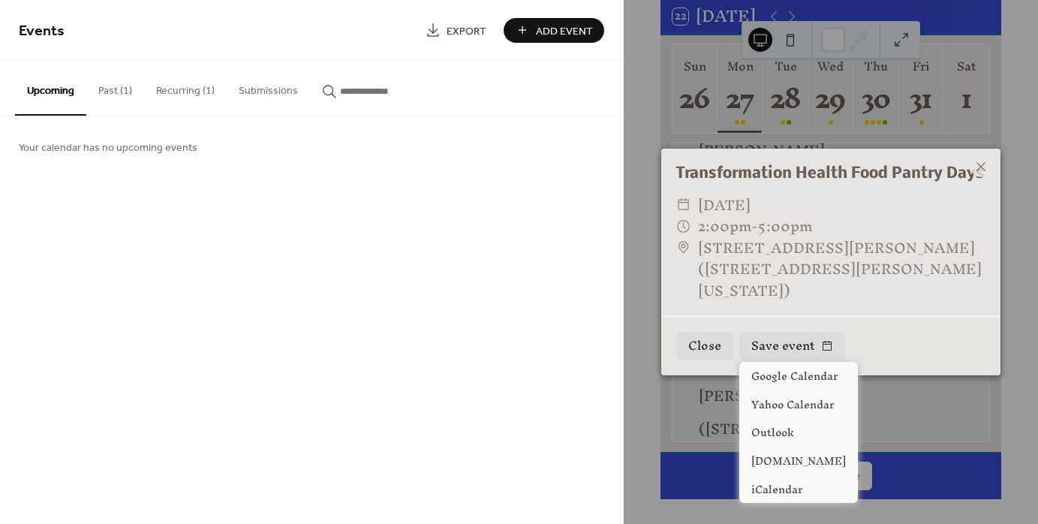
click at [801, 356] on button "Save event" at bounding box center [792, 346] width 106 height 29
click at [890, 331] on div "Close Save event" at bounding box center [830, 345] width 339 height 59
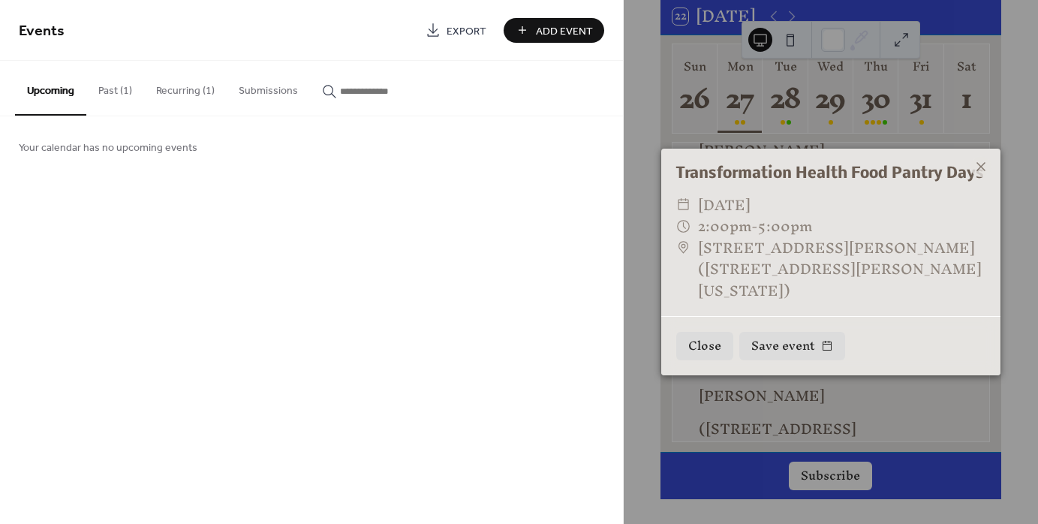
click at [977, 168] on icon at bounding box center [981, 167] width 18 height 18
